Goal: Task Accomplishment & Management: Manage account settings

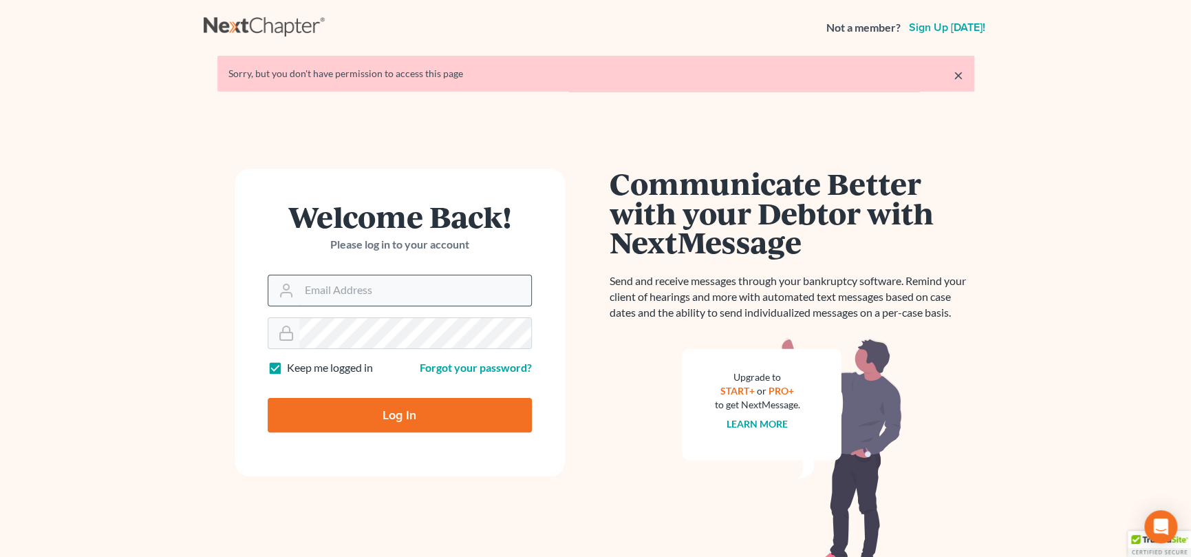
click at [406, 297] on input "Email Address" at bounding box center [415, 290] width 232 height 30
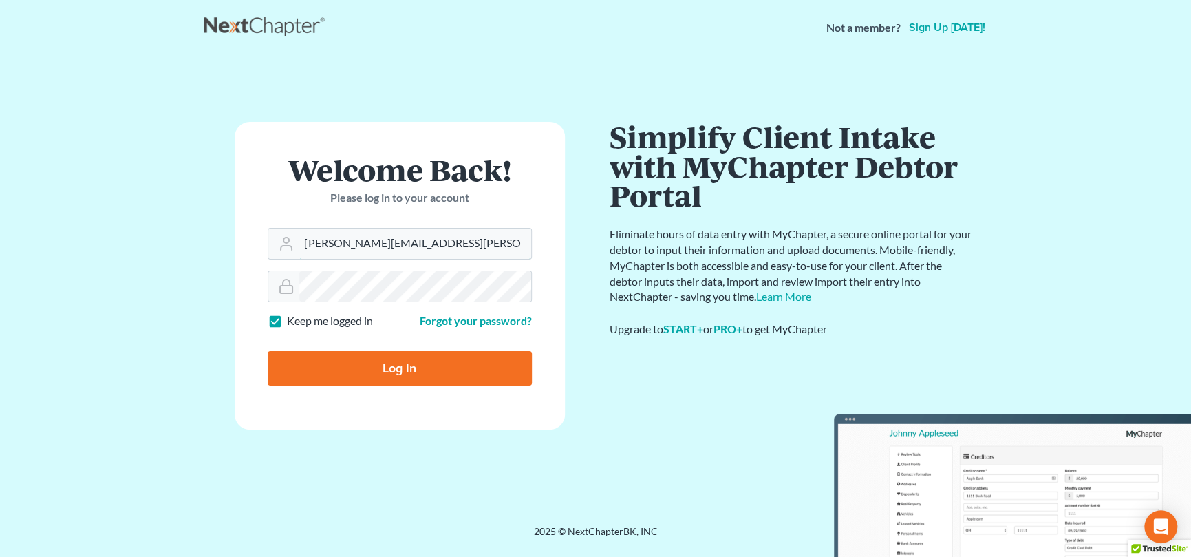
type input "[PERSON_NAME][EMAIL_ADDRESS][PERSON_NAME][DOMAIN_NAME]"
click at [401, 359] on input "Log In" at bounding box center [400, 368] width 264 height 34
type input "Thinking..."
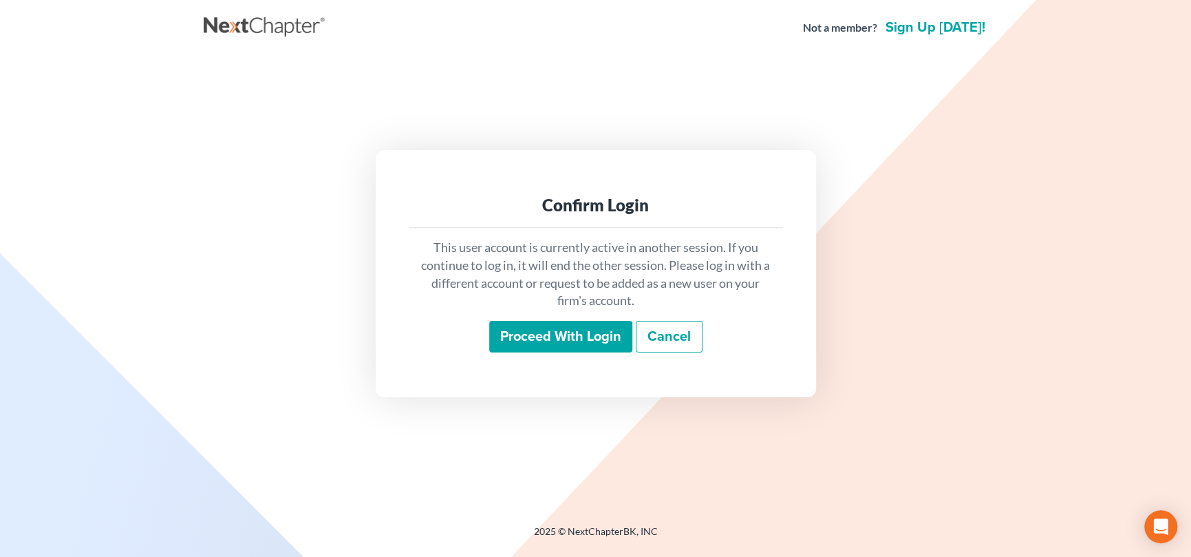
click at [575, 336] on input "Proceed with login" at bounding box center [560, 337] width 143 height 32
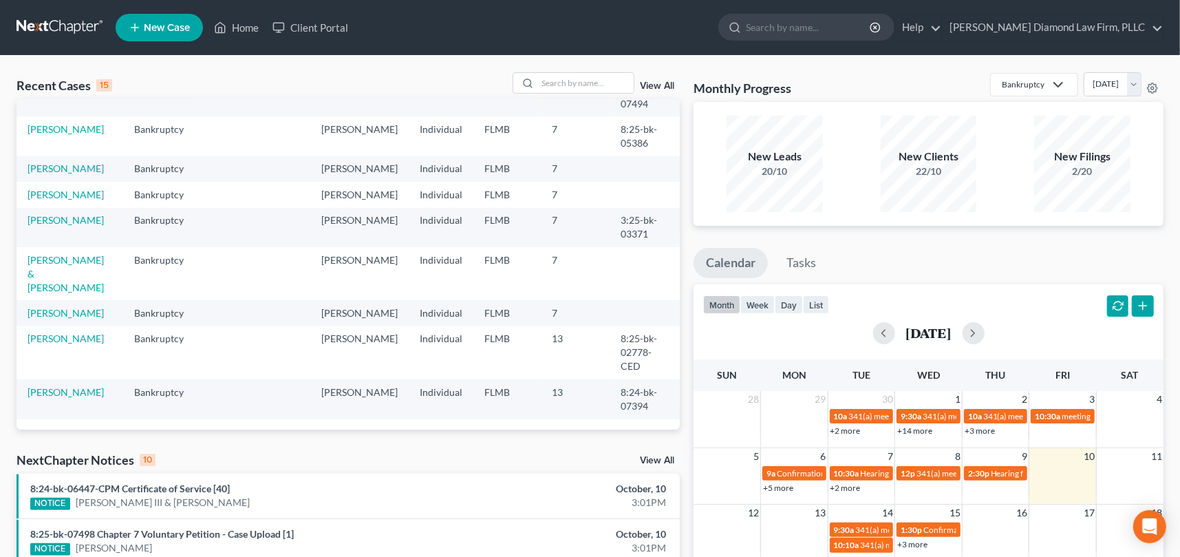
scroll to position [162, 0]
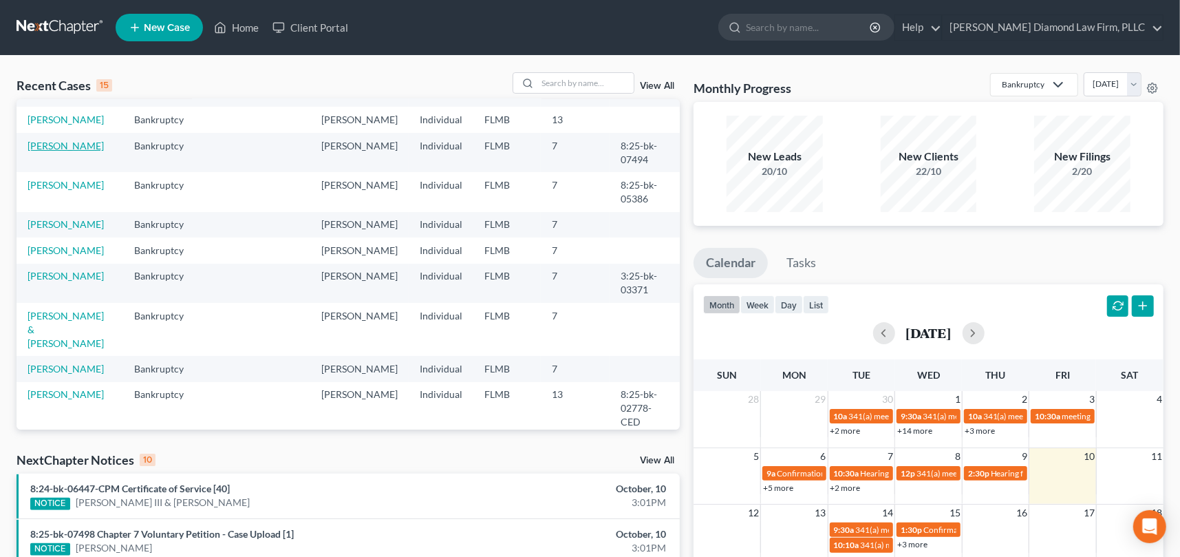
click at [69, 151] on link "[PERSON_NAME]" at bounding box center [66, 146] width 76 height 12
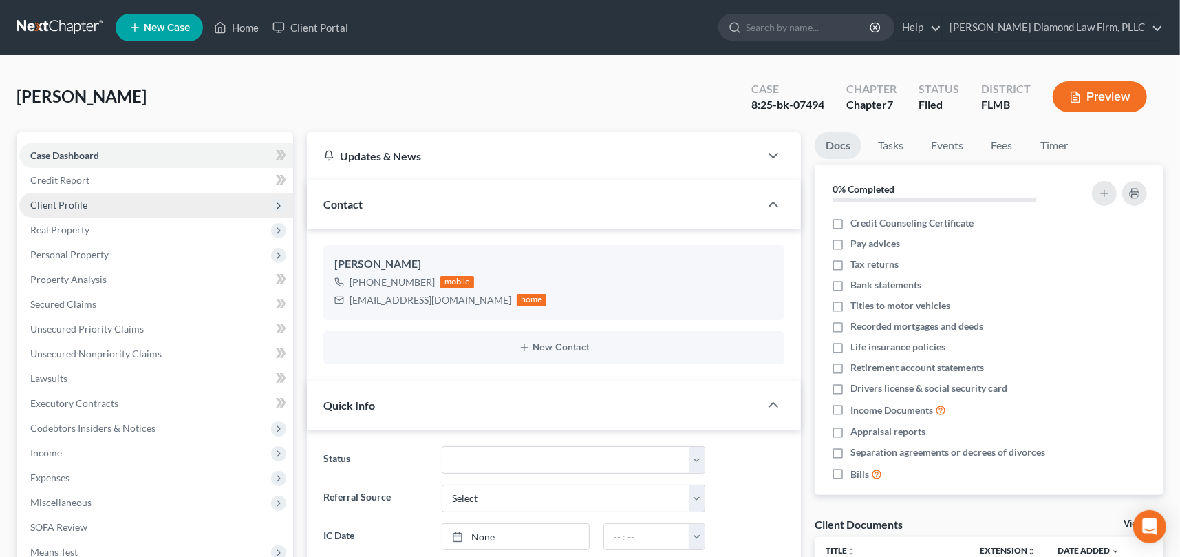
click at [87, 208] on span "Client Profile" at bounding box center [156, 205] width 274 height 25
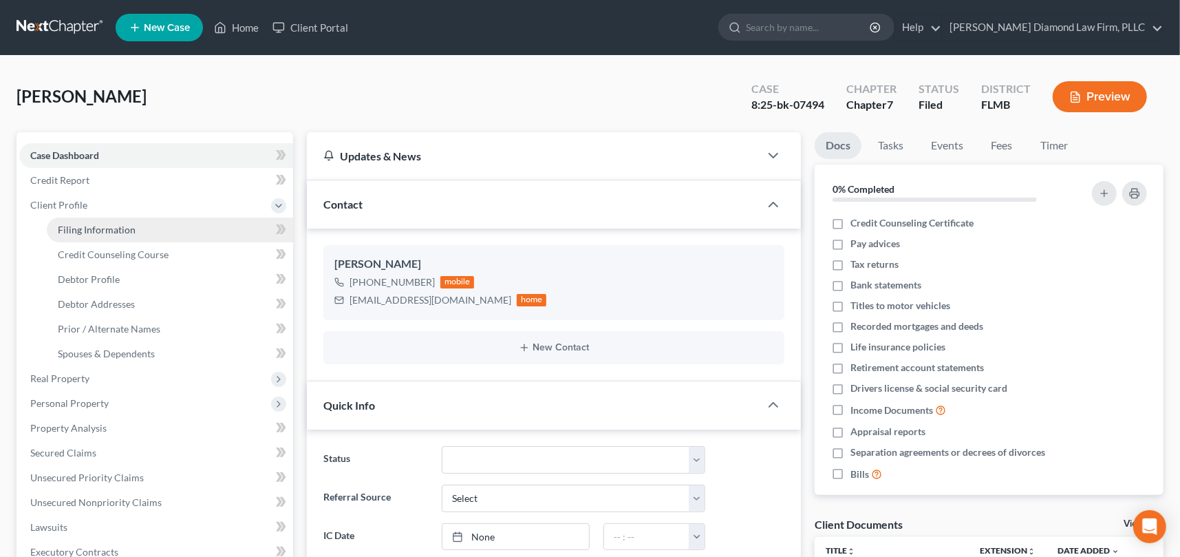
click at [124, 229] on span "Filing Information" at bounding box center [97, 230] width 78 height 12
select select "1"
select select "0"
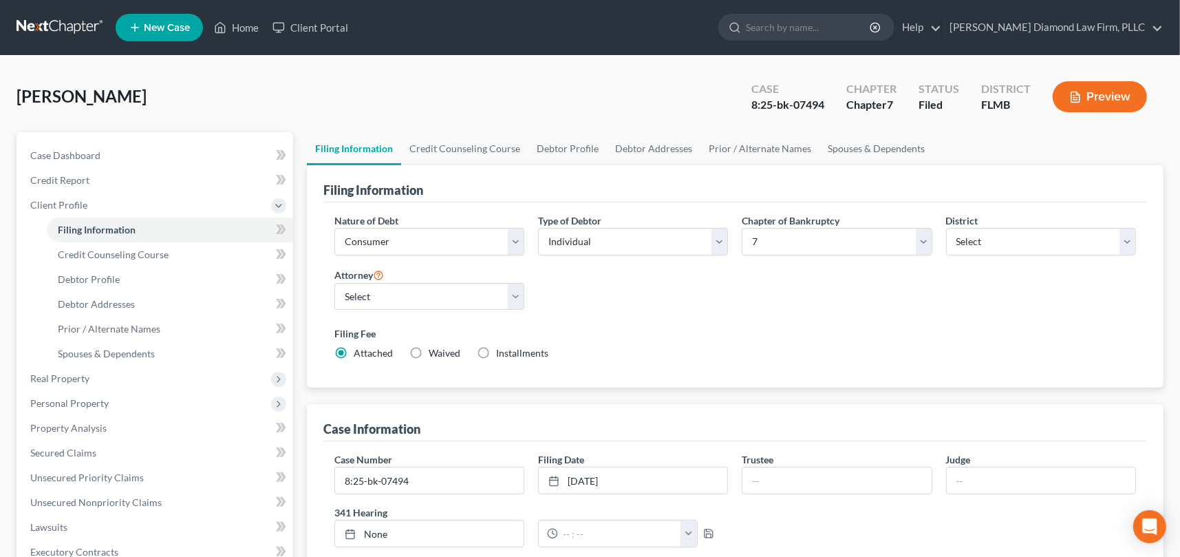
scroll to position [138, 0]
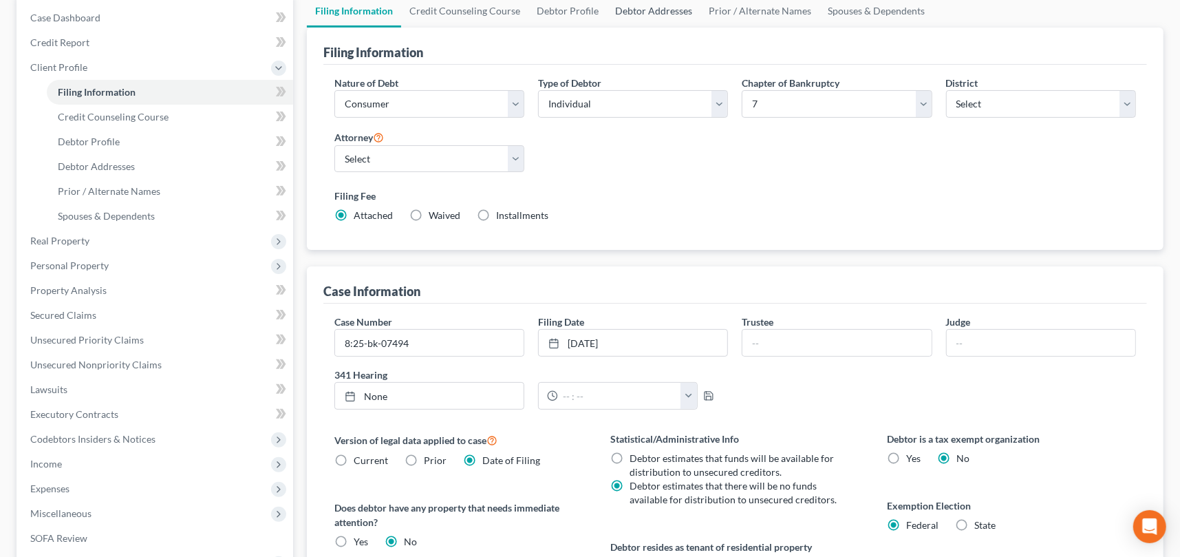
click at [652, 12] on link "Debtor Addresses" at bounding box center [654, 10] width 94 height 33
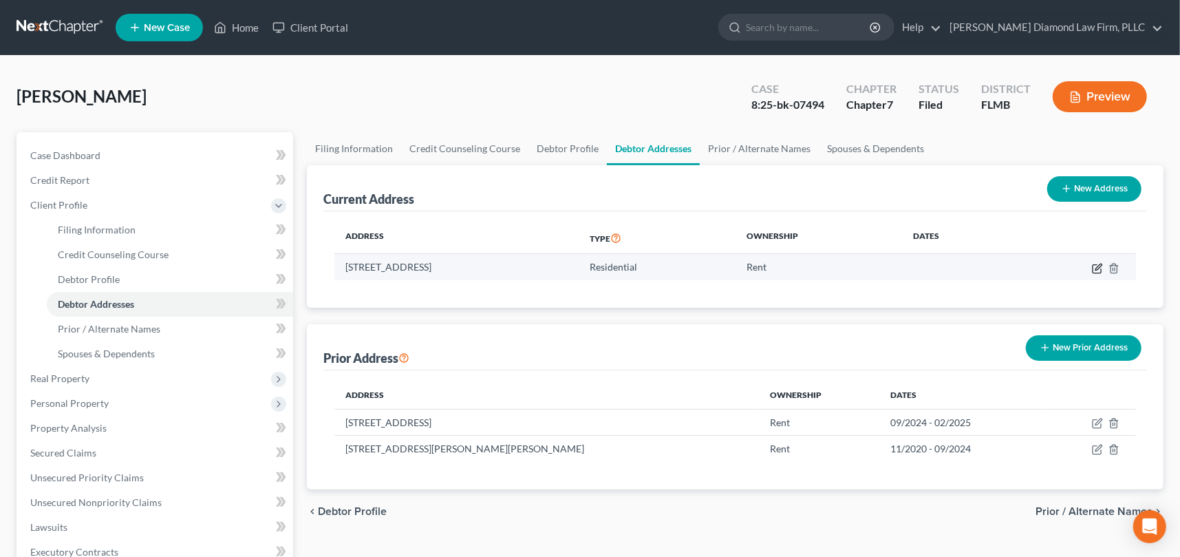
click at [1097, 270] on icon "button" at bounding box center [1097, 268] width 11 height 11
select select "9"
select select "0"
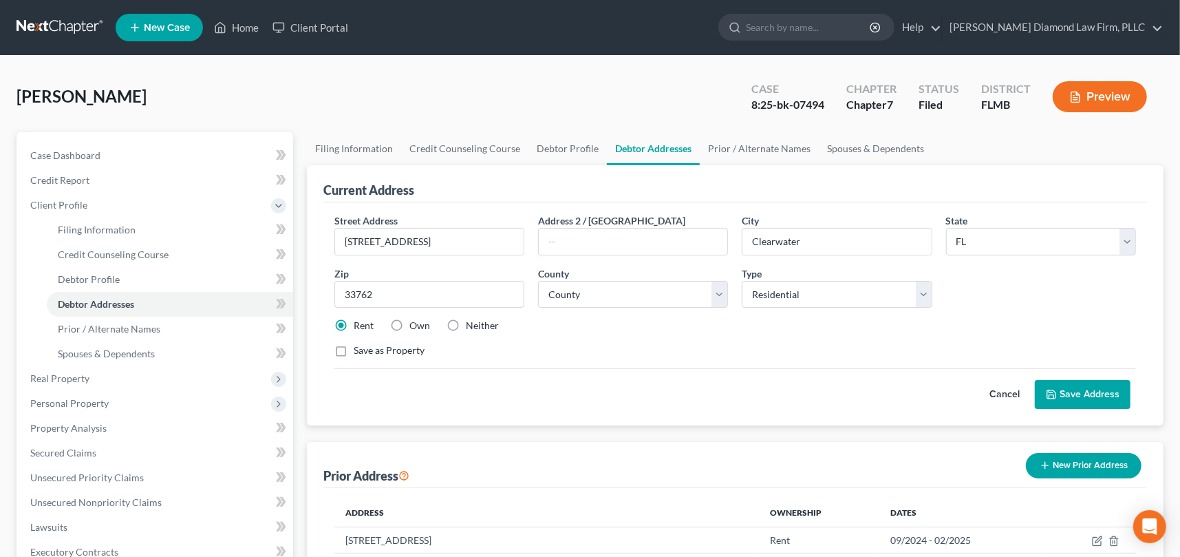
click at [501, 98] on div "Peach, Roselyn Upgraded Case 8:25-bk-07494 Chapter Chapter 7 Status Filed Distr…" at bounding box center [590, 102] width 1147 height 60
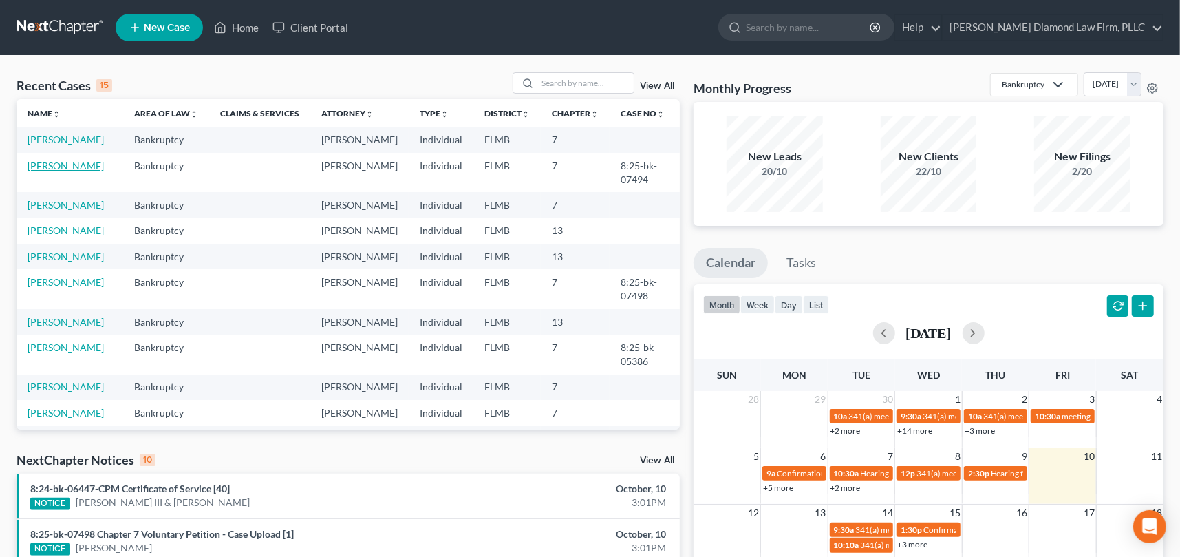
click at [67, 171] on link "Peach, Roselyn" at bounding box center [66, 166] width 76 height 12
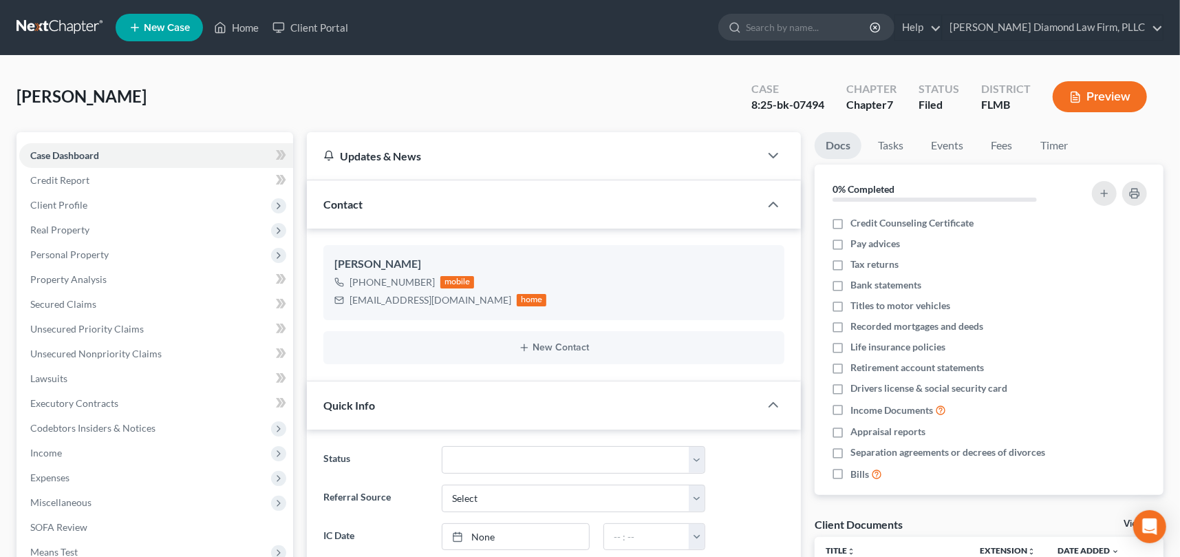
click at [1110, 96] on button "Preview" at bounding box center [1100, 96] width 94 height 31
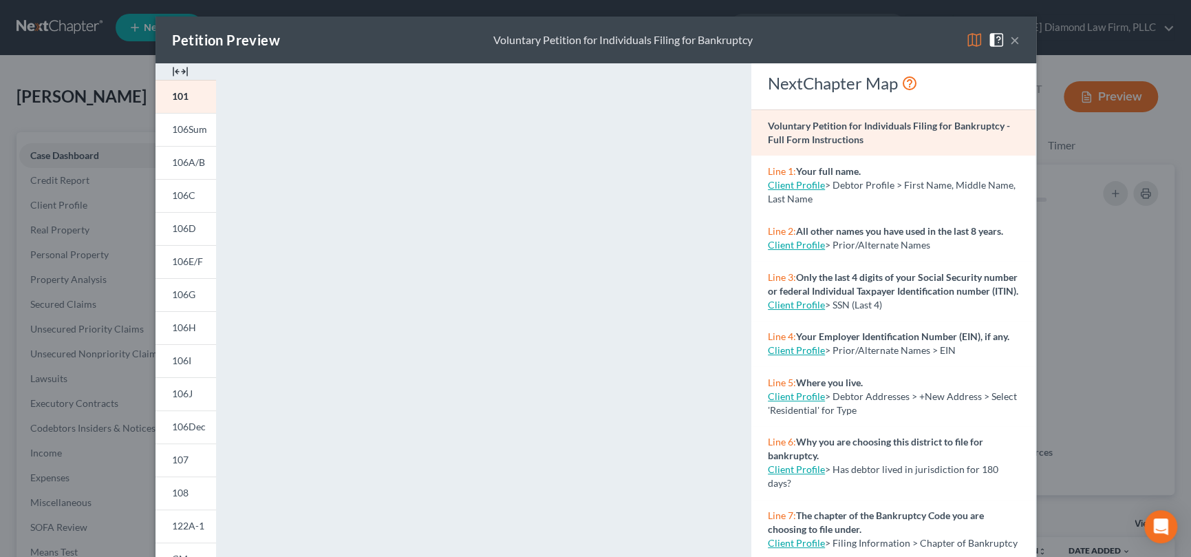
click at [1010, 40] on button "×" at bounding box center [1015, 40] width 10 height 17
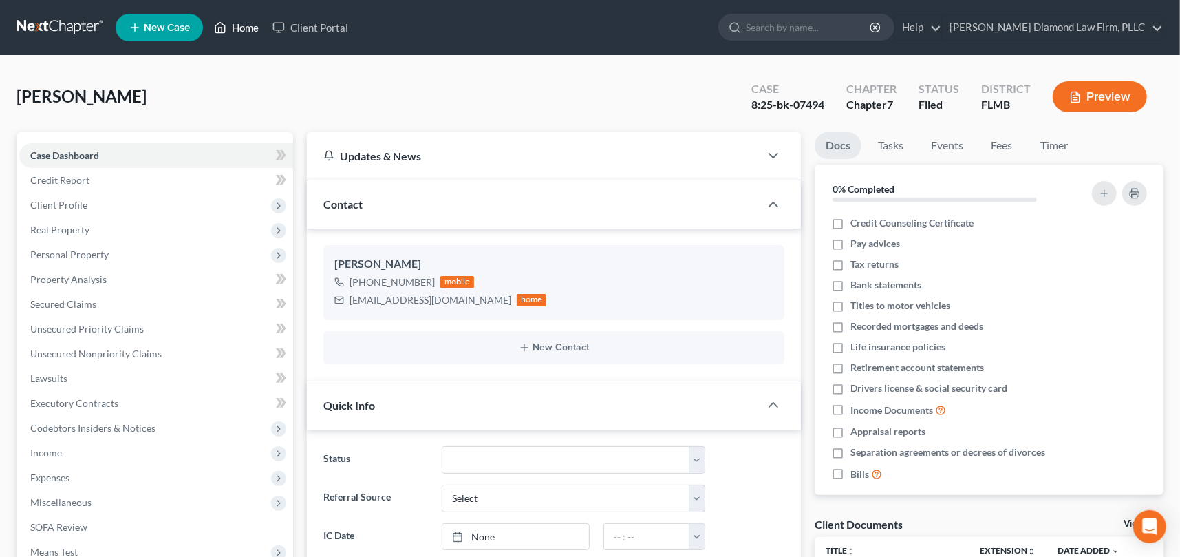
click at [252, 29] on link "Home" at bounding box center [236, 27] width 58 height 25
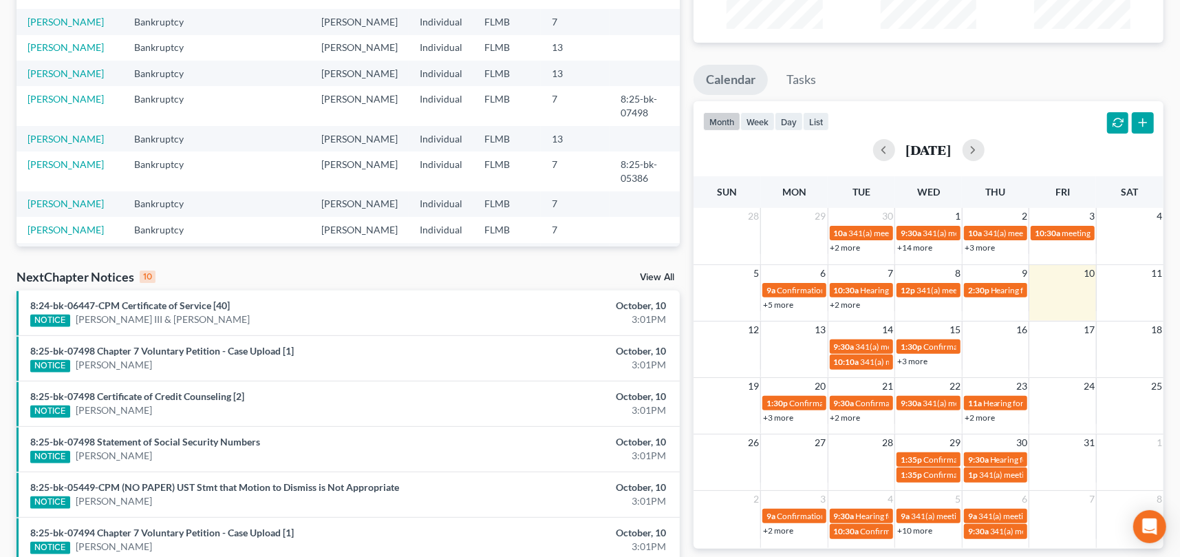
scroll to position [206, 0]
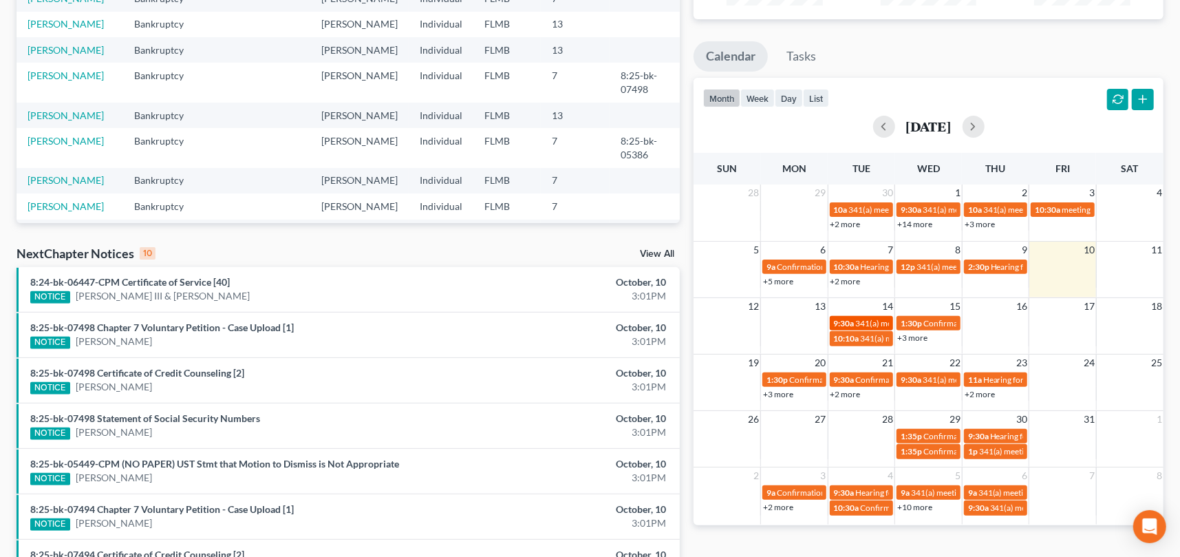
click at [874, 322] on span "341(a) meeting for [PERSON_NAME] & [PERSON_NAME]" at bounding box center [959, 323] width 206 height 10
select select "Days"
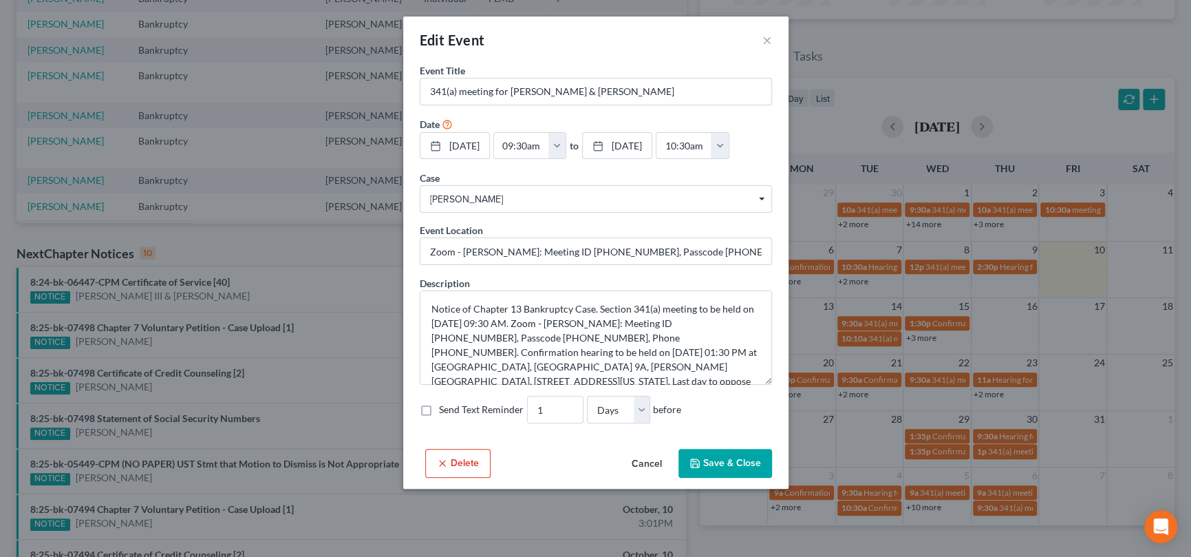
click at [642, 477] on button "Cancel" at bounding box center [647, 464] width 52 height 28
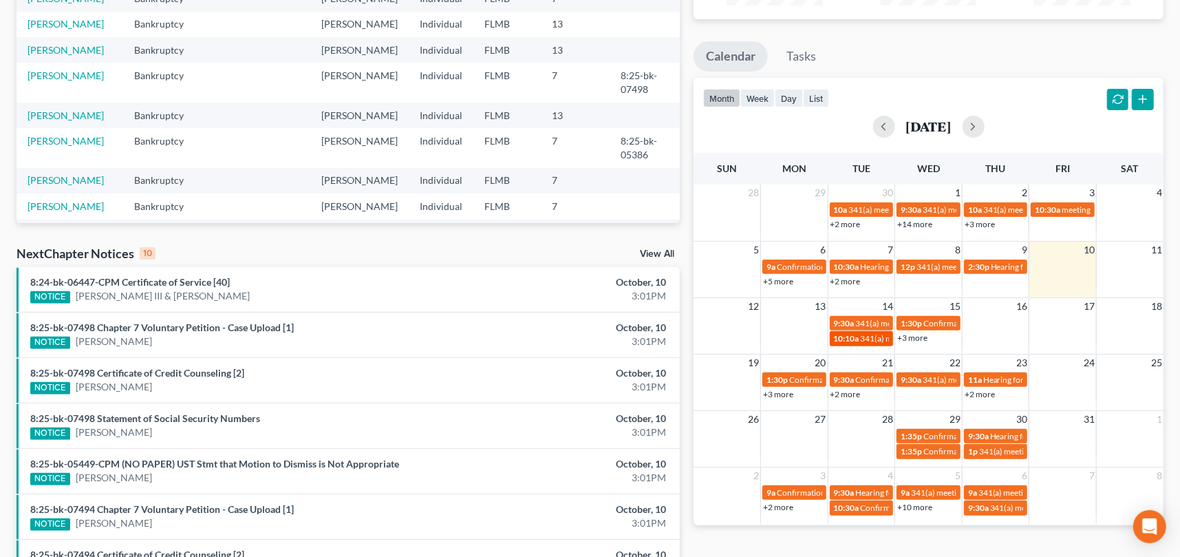
click at [874, 336] on span "341(a) meeting for [PERSON_NAME]" at bounding box center [927, 338] width 133 height 10
select select "Days"
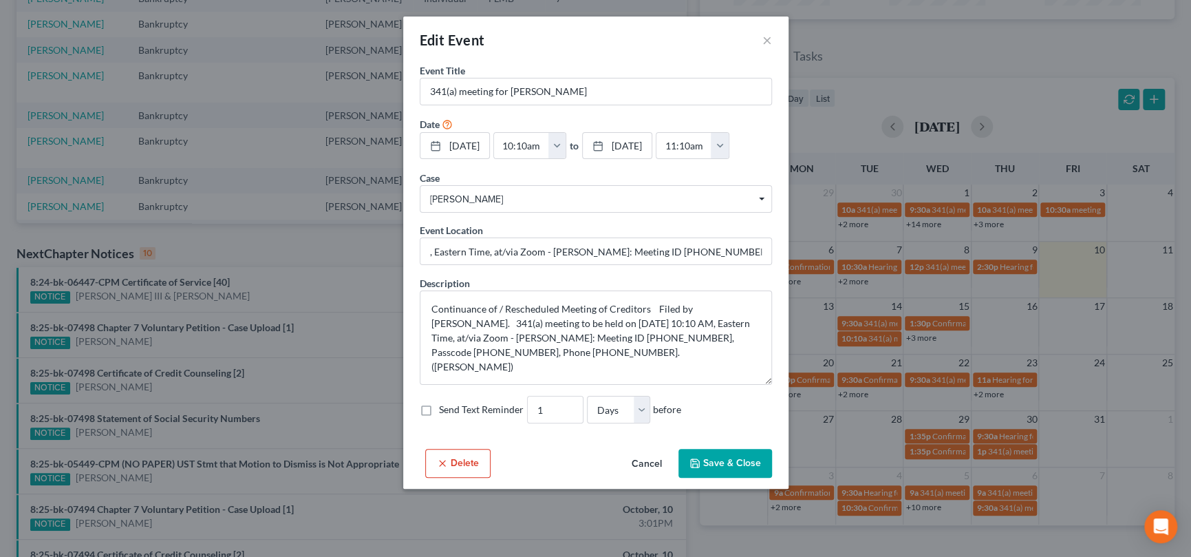
click at [638, 477] on button "Cancel" at bounding box center [647, 464] width 52 height 28
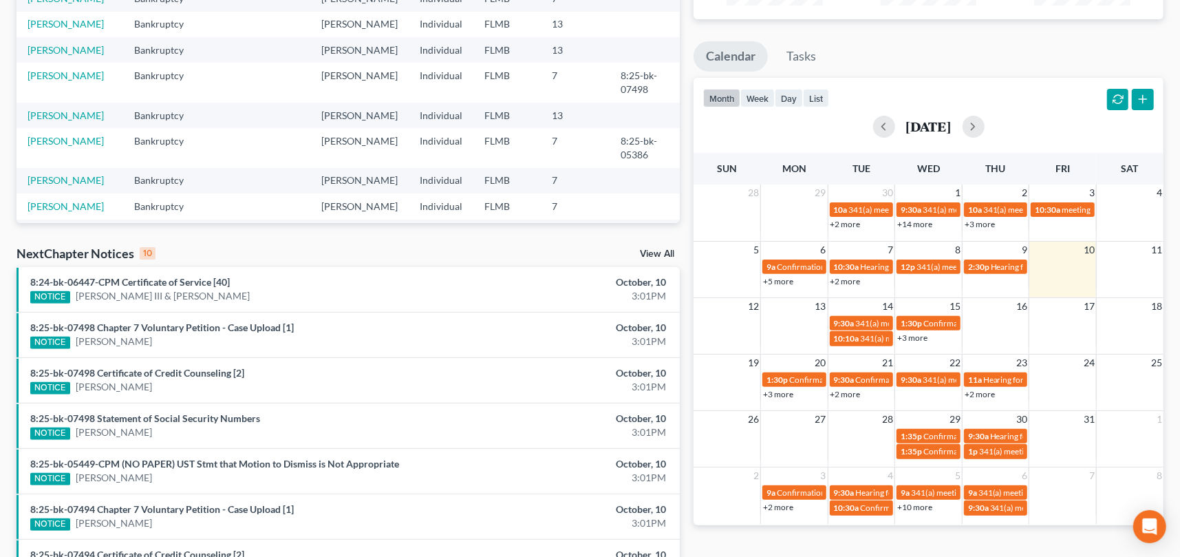
click at [905, 334] on link "+3 more" at bounding box center [912, 337] width 30 height 10
click at [1060, 278] on td at bounding box center [1062, 273] width 67 height 30
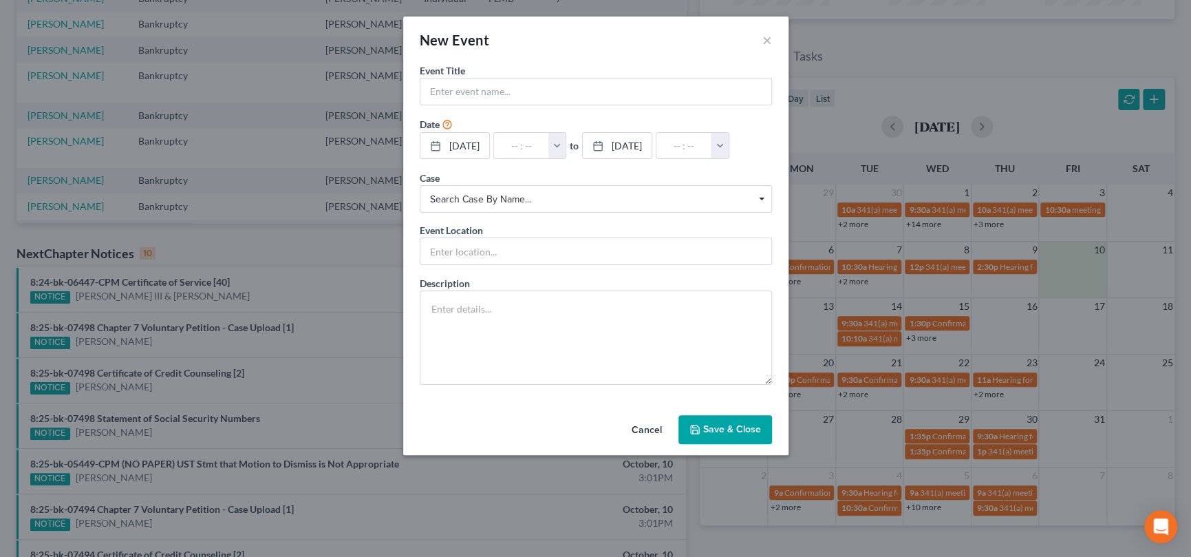
click at [640, 444] on button "Cancel" at bounding box center [647, 430] width 52 height 28
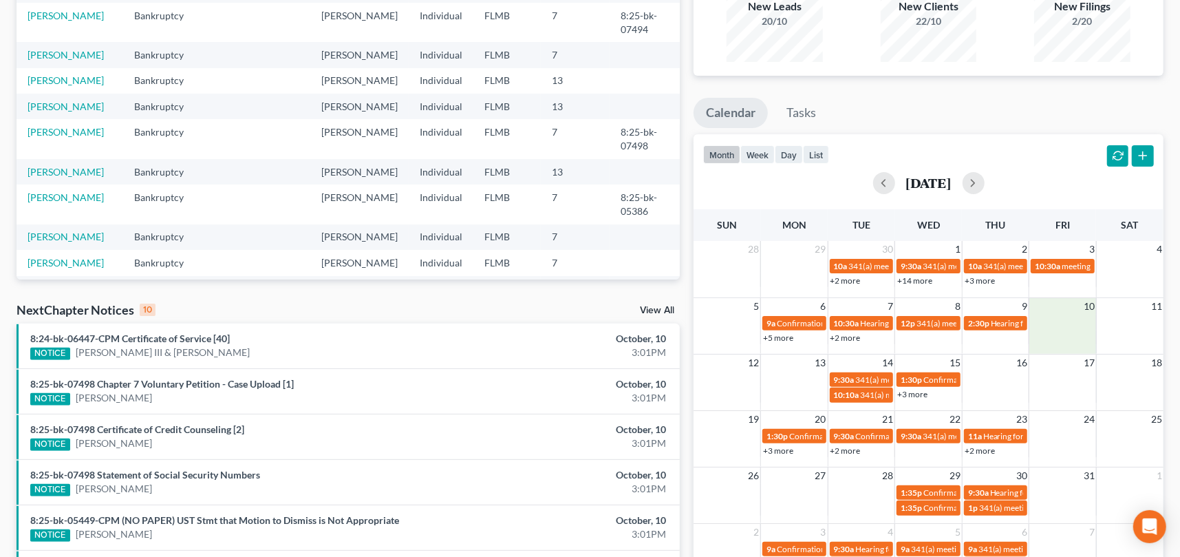
scroll to position [0, 0]
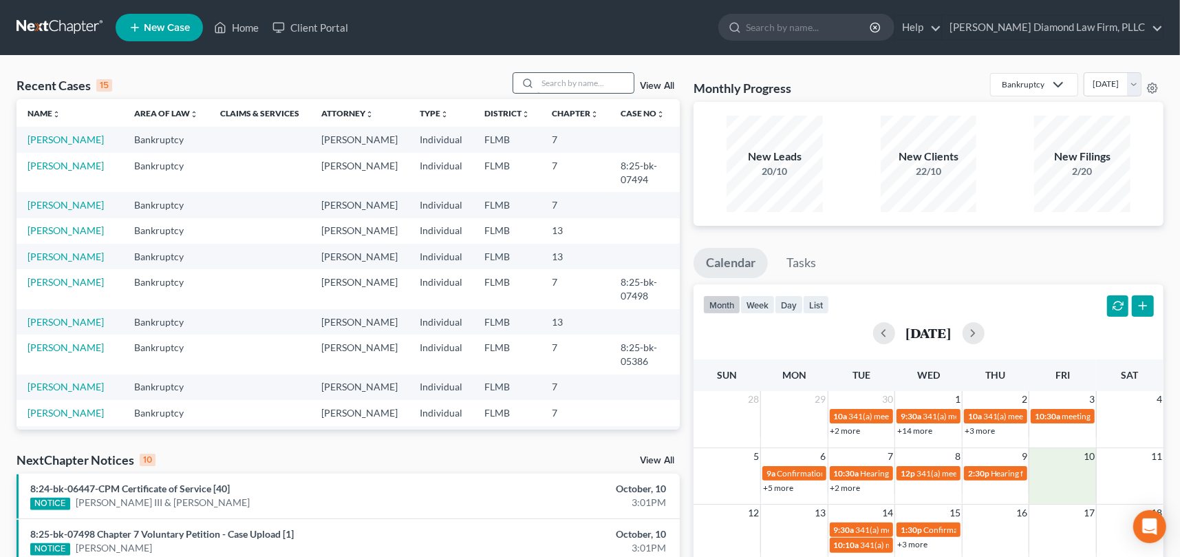
click at [554, 80] on input "search" at bounding box center [585, 83] width 96 height 20
type input "tillman"
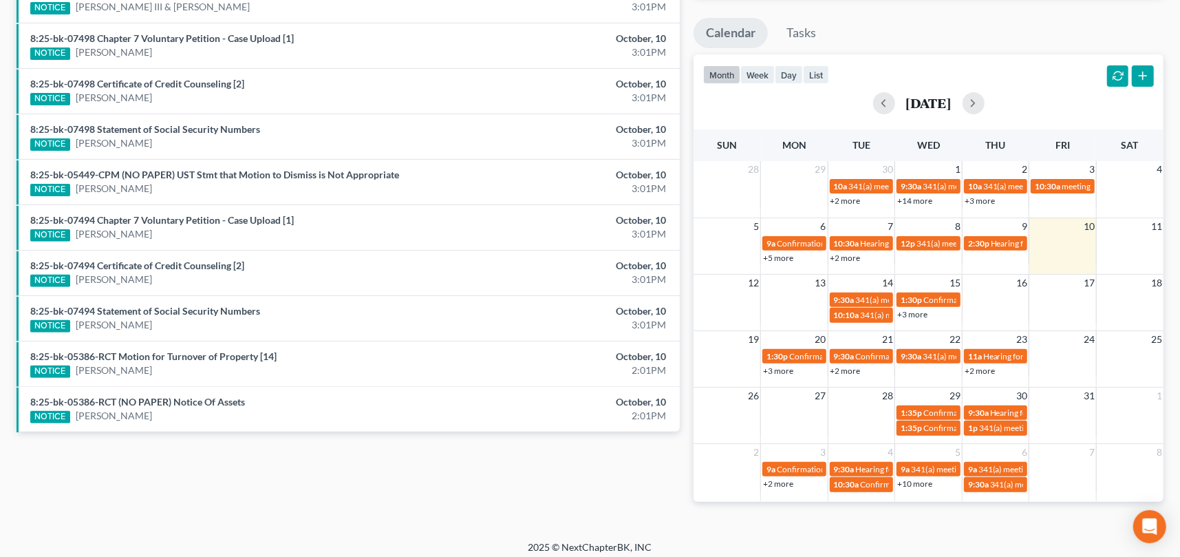
scroll to position [237, 0]
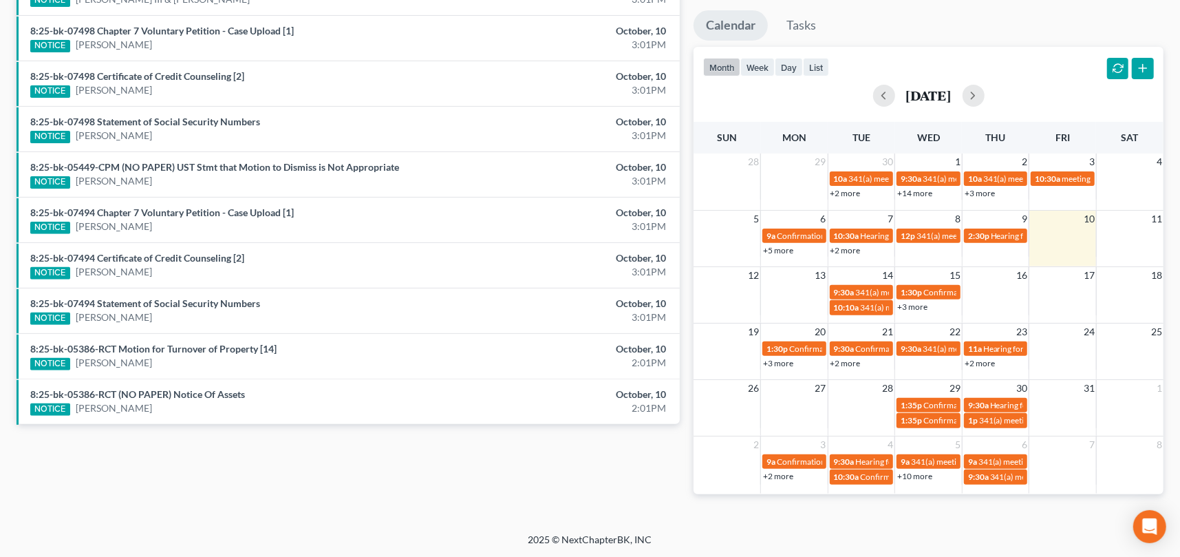
click at [977, 363] on link "+2 more" at bounding box center [980, 363] width 30 height 10
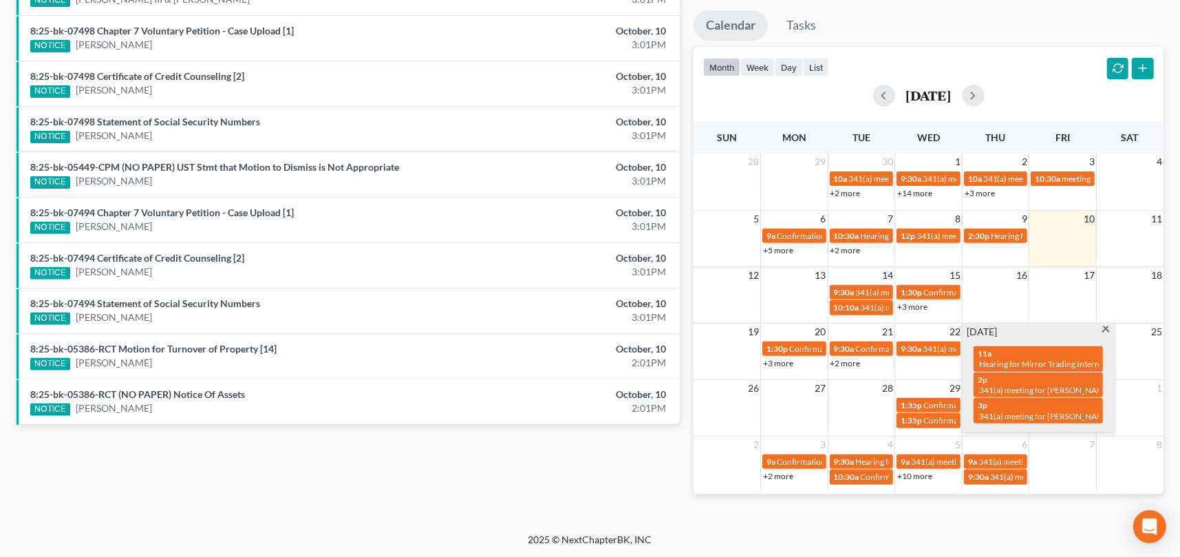
click at [1013, 533] on footer "2025 © NextChapterBK, INC" at bounding box center [590, 545] width 1180 height 25
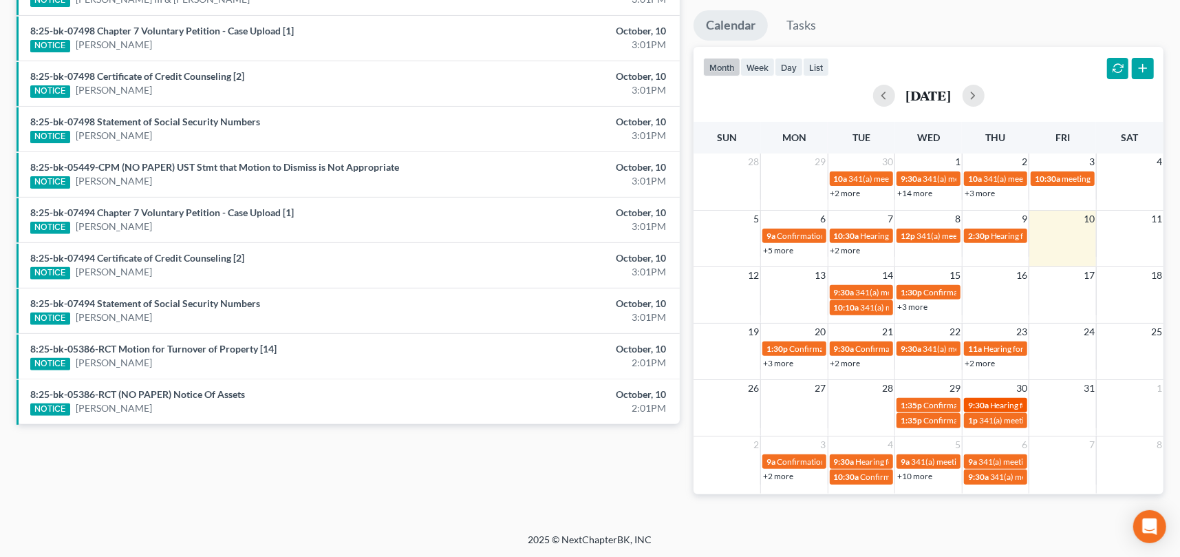
click at [995, 406] on span "Hearing for [PERSON_NAME]" at bounding box center [1043, 405] width 107 height 10
select select "Days"
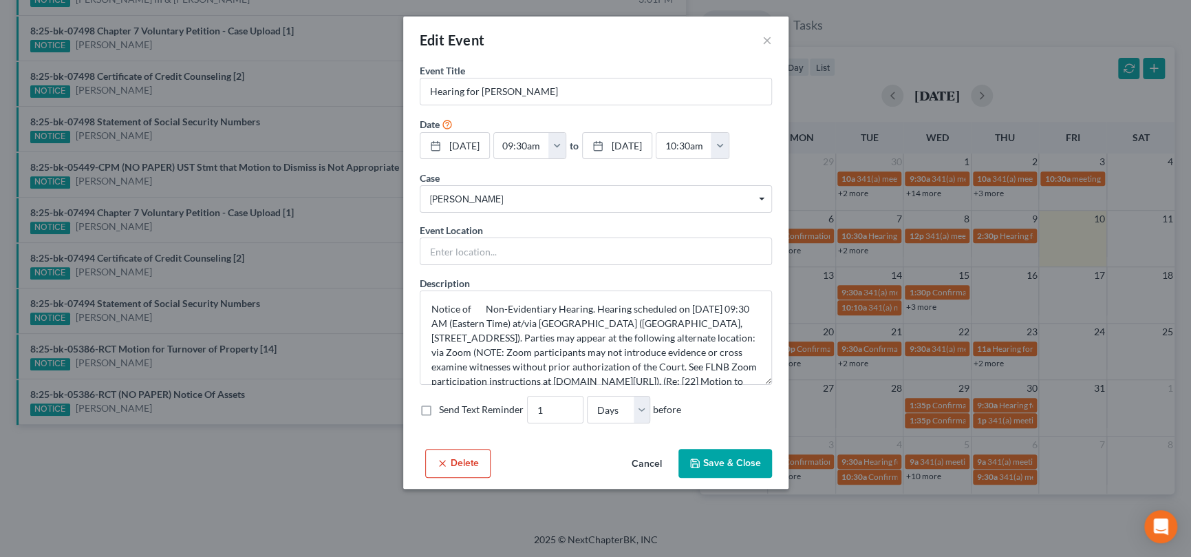
click at [638, 477] on button "Cancel" at bounding box center [647, 464] width 52 height 28
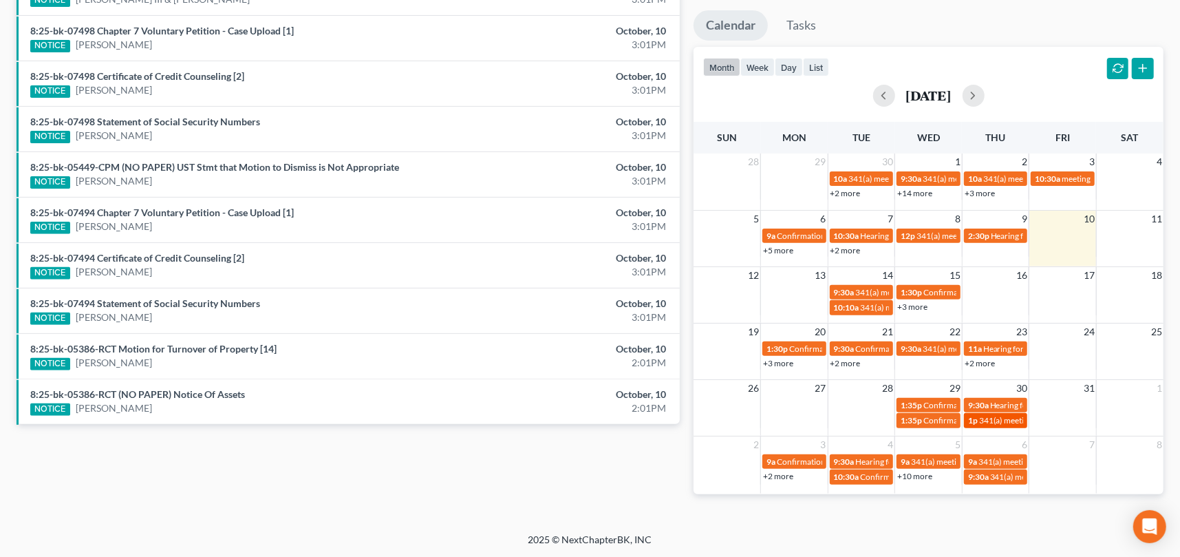
click at [996, 422] on span "341(a) meeting for [PERSON_NAME]" at bounding box center [1045, 420] width 133 height 10
select select "Days"
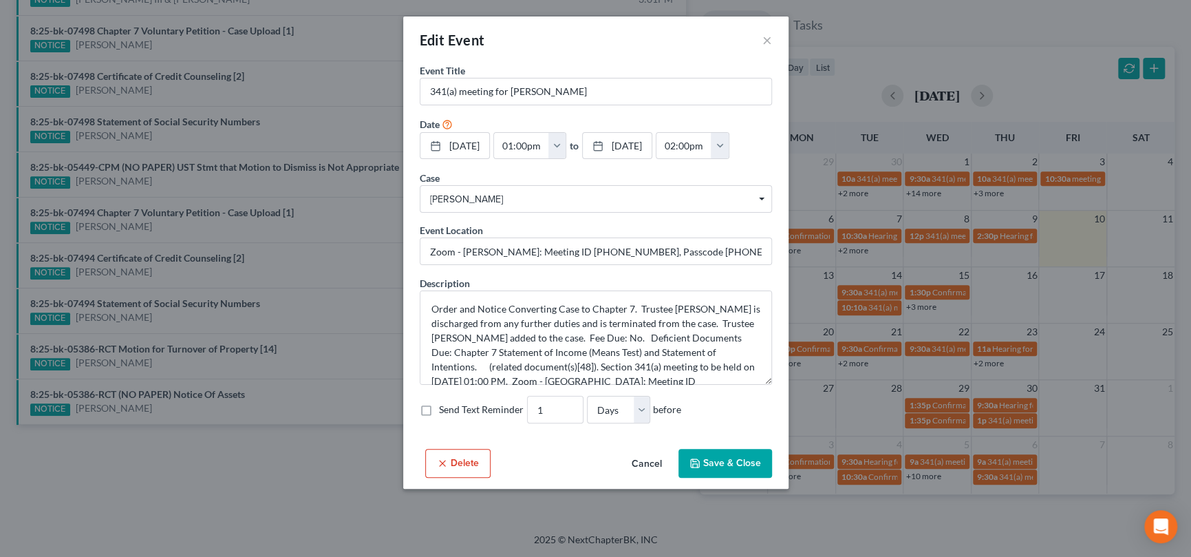
click at [647, 477] on button "Cancel" at bounding box center [647, 464] width 52 height 28
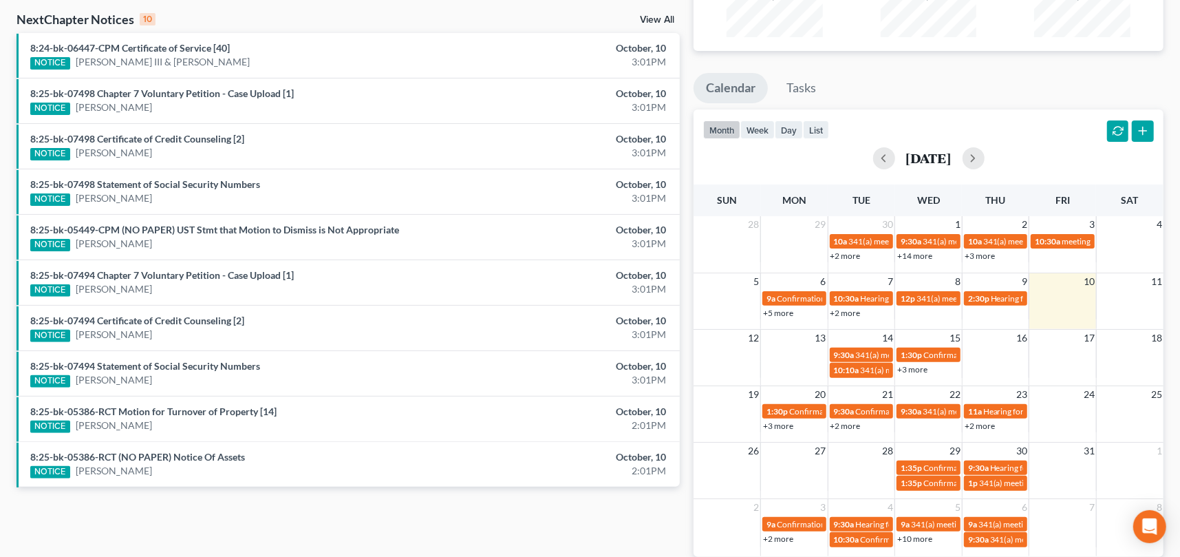
scroll to position [0, 0]
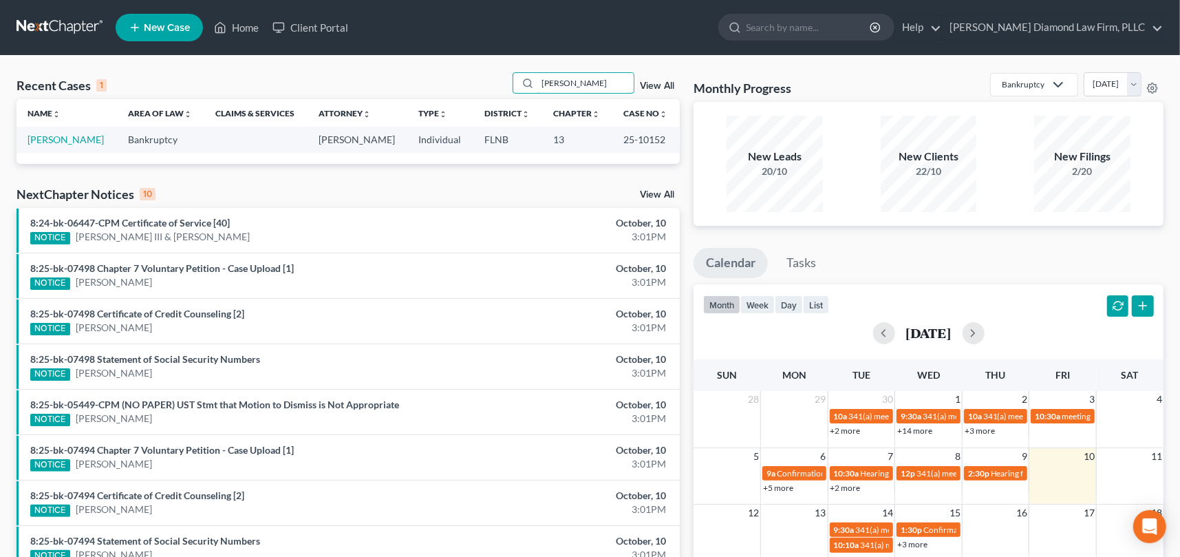
drag, startPoint x: 580, startPoint y: 78, endPoint x: 478, endPoint y: 79, distance: 101.8
click at [478, 79] on div "Recent Cases 1 tillman View All" at bounding box center [348, 85] width 663 height 27
type input "o"
type input "peach"
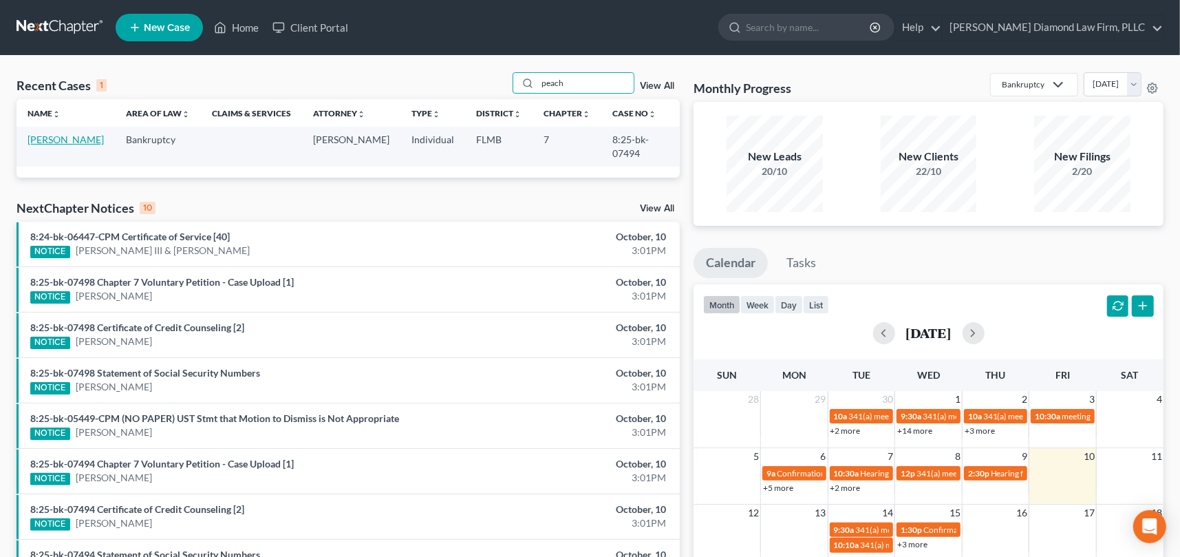
click at [52, 139] on link "[PERSON_NAME]" at bounding box center [66, 139] width 76 height 12
select select "4"
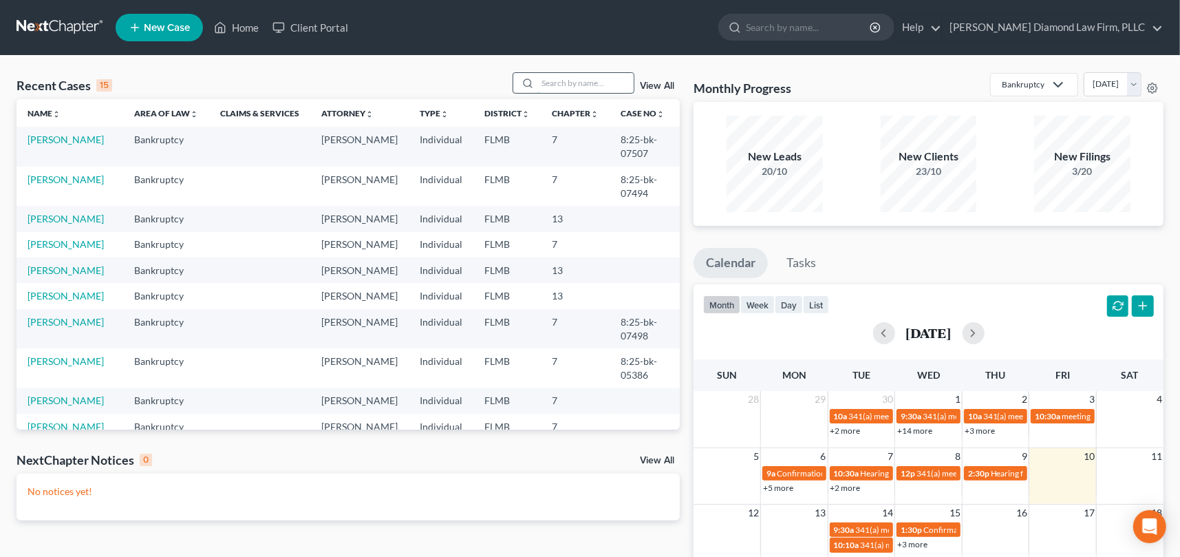
click at [558, 85] on input "search" at bounding box center [585, 83] width 96 height 20
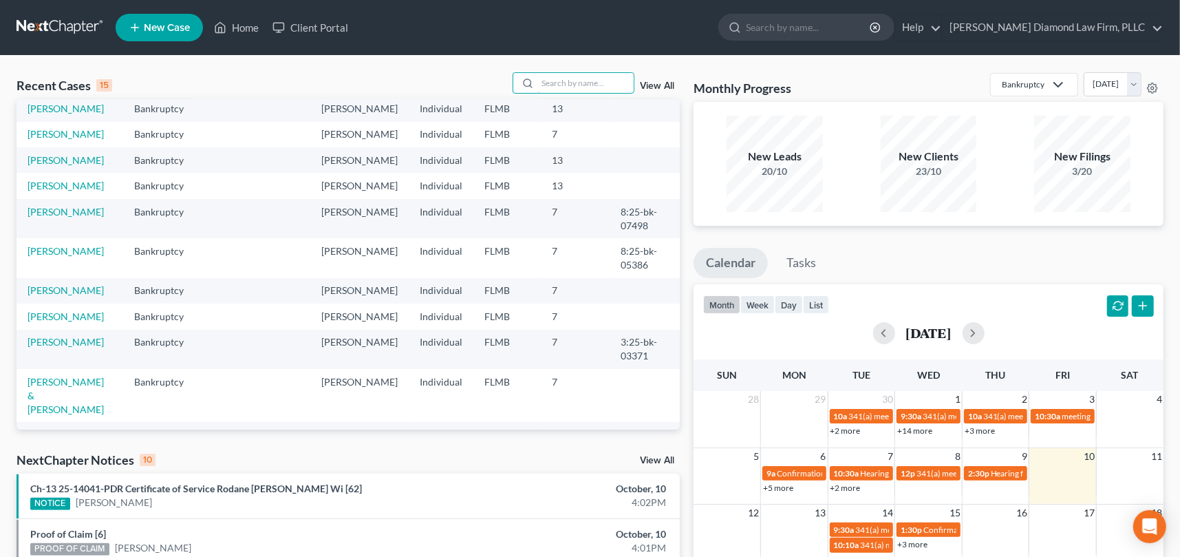
scroll to position [138, 0]
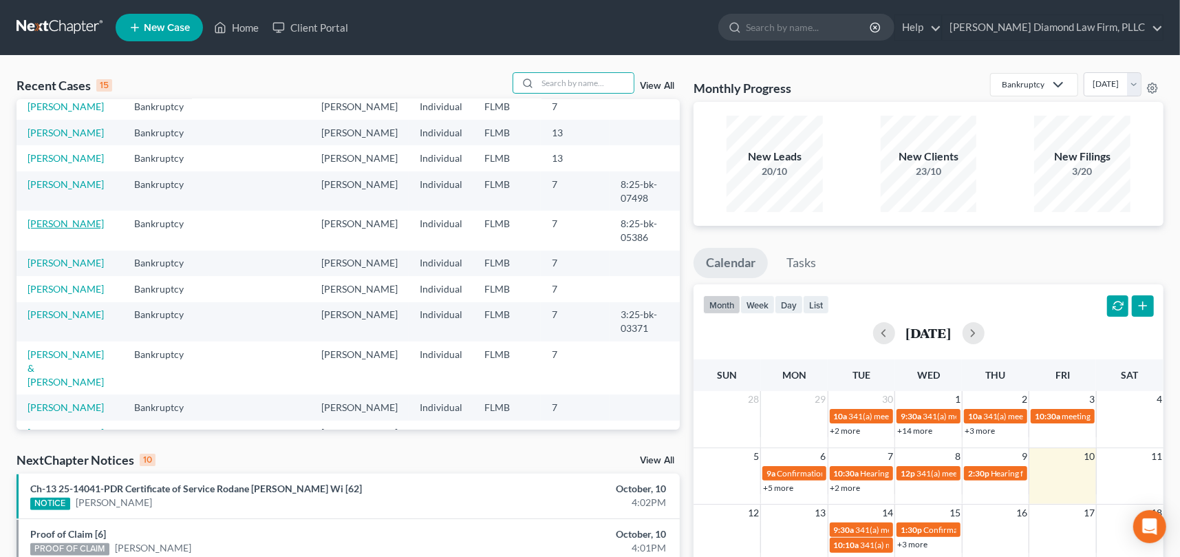
click at [39, 229] on link "[PERSON_NAME]" at bounding box center [66, 223] width 76 height 12
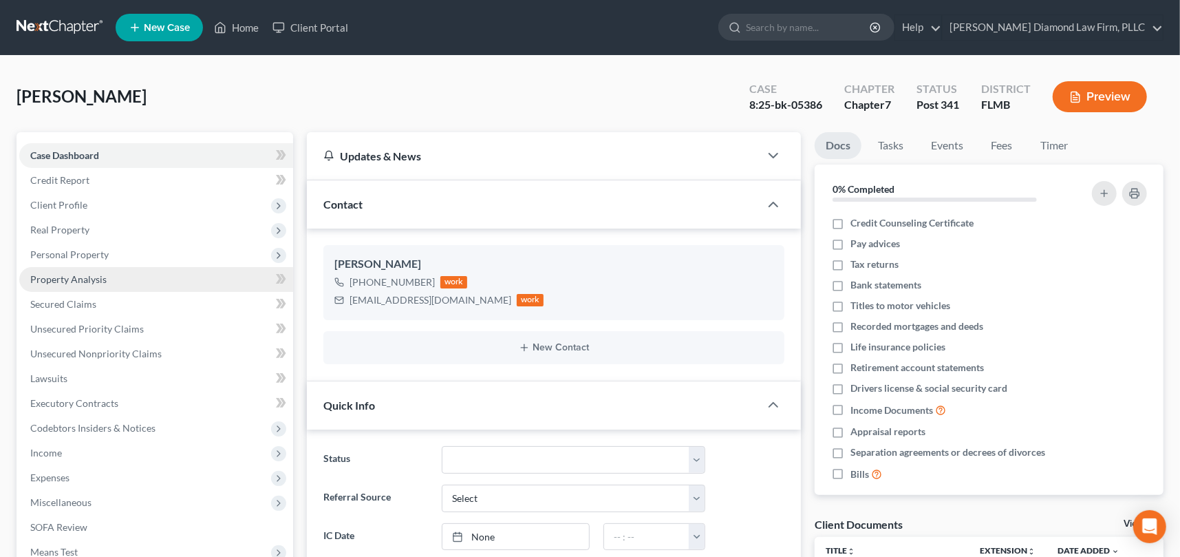
click at [94, 279] on span "Property Analysis" at bounding box center [68, 279] width 76 height 12
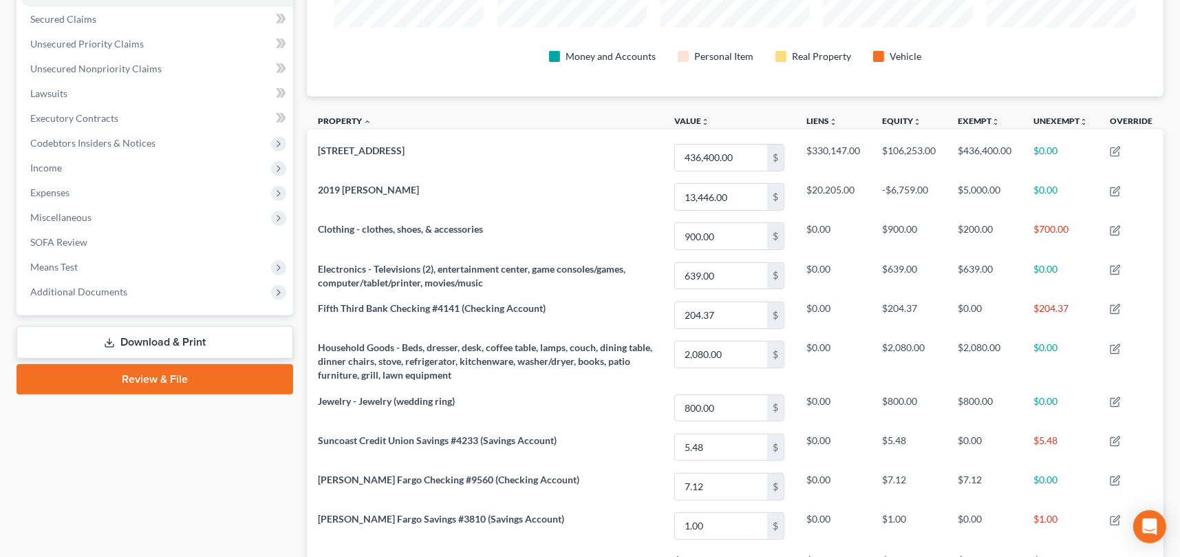
scroll to position [268, 0]
